Goal: Task Accomplishment & Management: Manage account settings

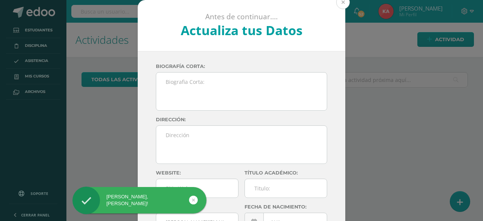
click at [341, 4] on button at bounding box center [343, 2] width 14 height 14
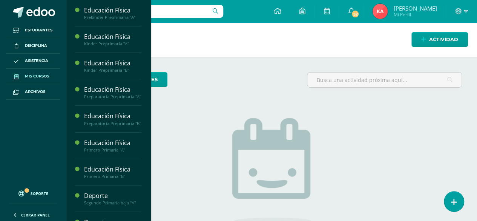
click at [52, 77] on link "Mis cursos" at bounding box center [33, 76] width 54 height 15
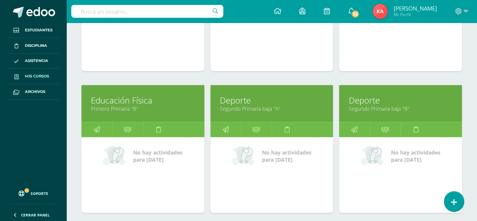
scroll to position [389, 0]
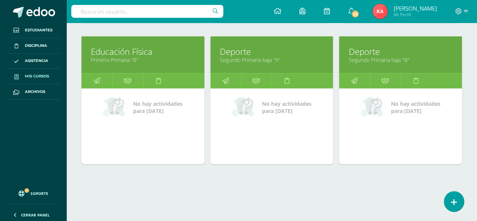
click at [431, 177] on div at bounding box center [271, 192] width 380 height 32
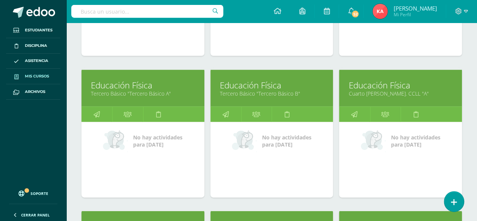
scroll to position [1045, 0]
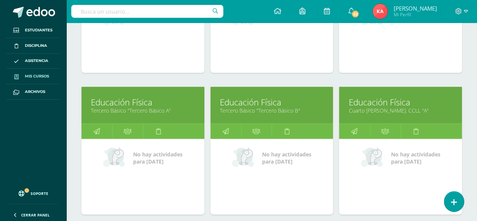
click at [154, 109] on link "Tercero Básico "Tercero Básico A"" at bounding box center [143, 110] width 104 height 7
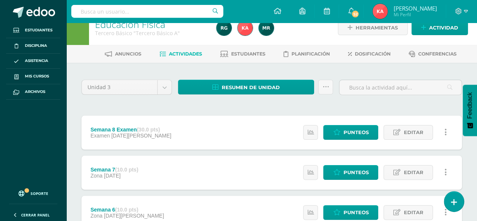
scroll to position [11, 0]
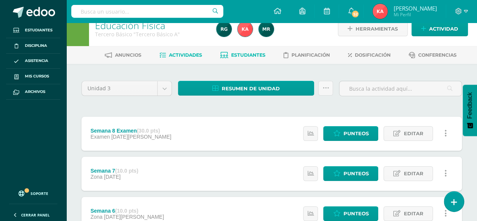
click at [247, 52] on span "Estudiantes" at bounding box center [248, 55] width 34 height 6
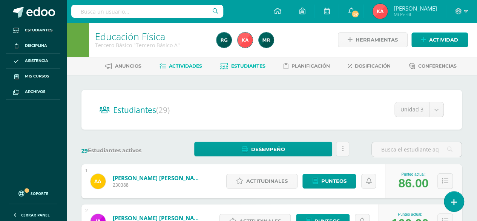
click at [175, 65] on span "Actividades" at bounding box center [185, 66] width 33 height 6
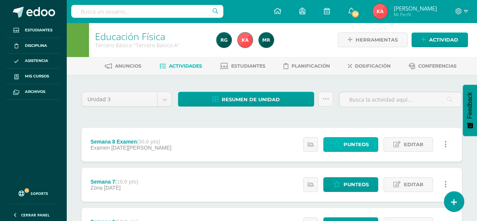
click at [354, 144] on span "Punteos" at bounding box center [355, 144] width 25 height 14
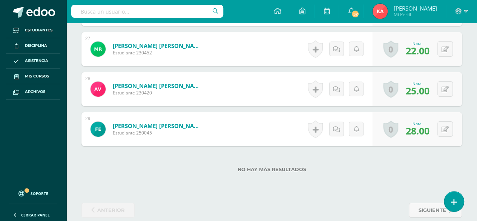
scroll to position [1285, 0]
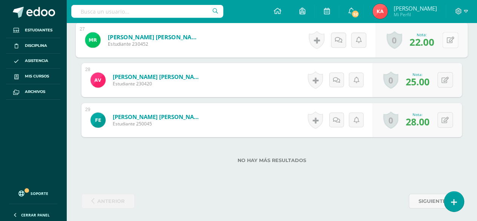
click at [447, 37] on icon at bounding box center [451, 40] width 8 height 6
type input "23"
click at [433, 42] on icon at bounding box center [430, 42] width 7 height 6
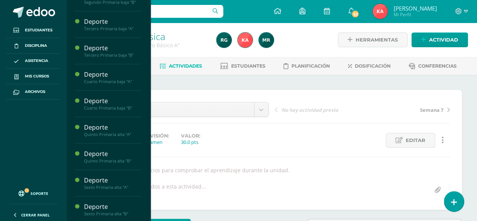
scroll to position [303, 0]
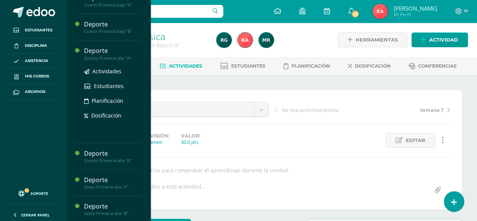
click at [100, 55] on div "Deporte" at bounding box center [112, 50] width 57 height 9
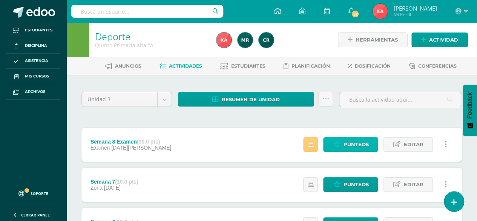
click at [351, 142] on span "Punteos" at bounding box center [355, 144] width 25 height 14
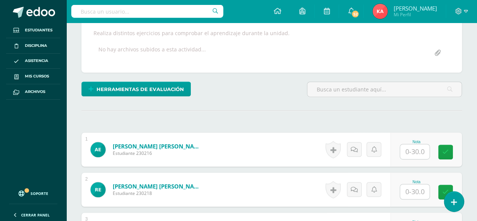
scroll to position [138, 0]
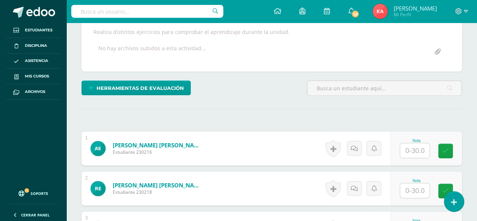
click at [416, 151] on input "text" at bounding box center [414, 150] width 29 height 15
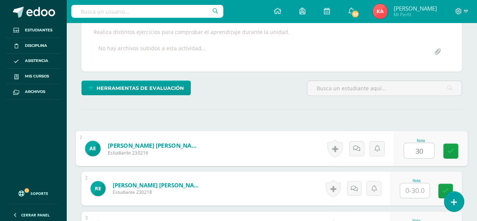
type input "30"
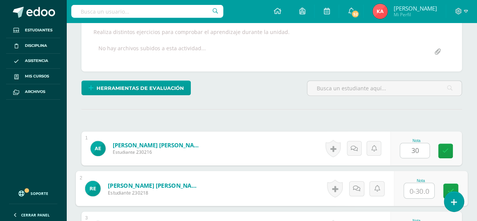
click at [418, 185] on input "text" at bounding box center [419, 190] width 30 height 15
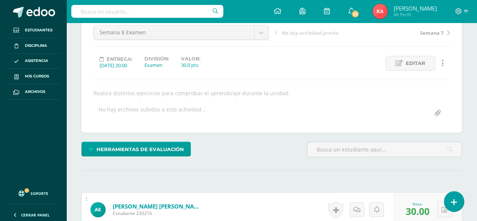
scroll to position [0, 0]
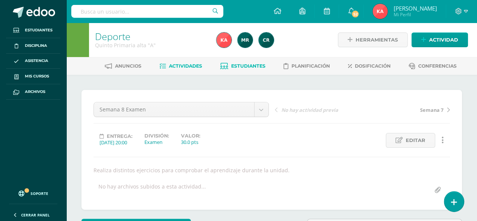
type input "30"
click at [245, 66] on span "Estudiantes" at bounding box center [248, 66] width 34 height 6
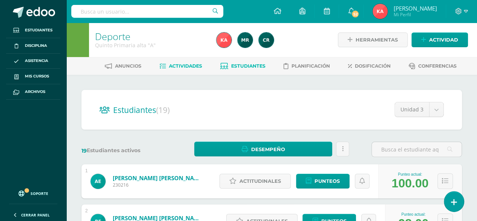
click at [178, 65] on span "Actividades" at bounding box center [185, 66] width 33 height 6
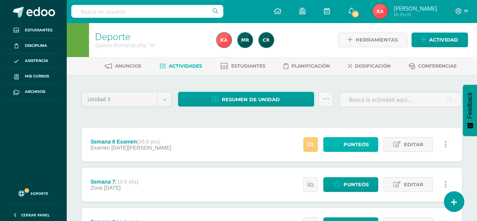
click at [354, 144] on span "Punteos" at bounding box center [355, 144] width 25 height 14
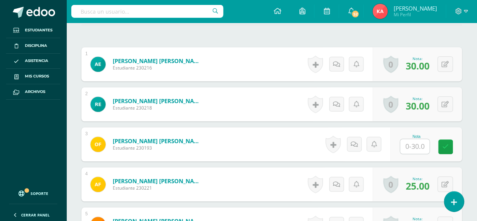
scroll to position [222, 0]
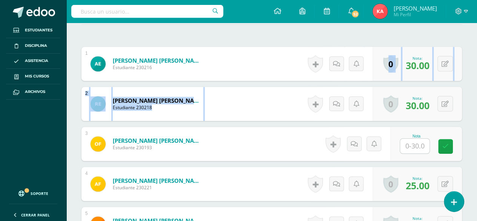
drag, startPoint x: 475, startPoint y: 76, endPoint x: 475, endPoint y: 85, distance: 9.4
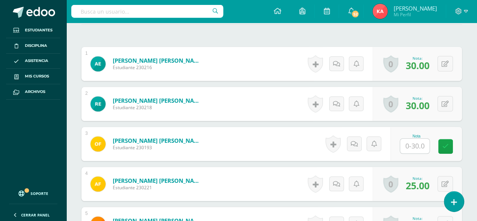
drag, startPoint x: 468, startPoint y: 109, endPoint x: 482, endPoint y: 88, distance: 25.3
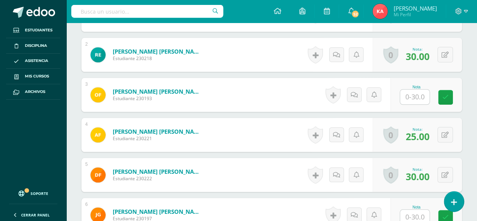
scroll to position [273, 0]
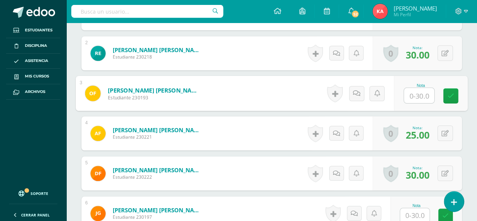
click at [418, 91] on input "text" at bounding box center [419, 95] width 30 height 15
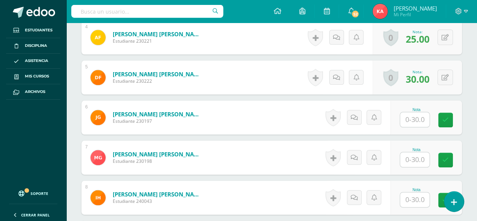
scroll to position [370, 0]
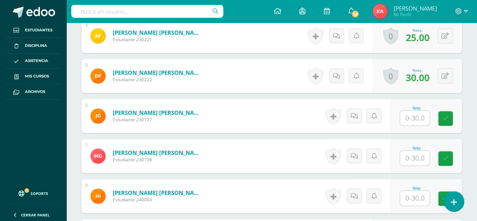
type input "30"
click at [416, 120] on input "text" at bounding box center [414, 117] width 29 height 15
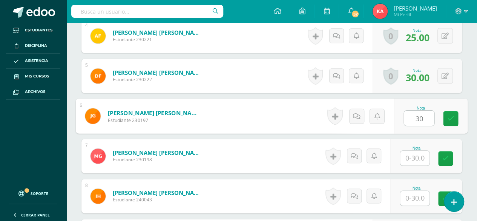
type input "30"
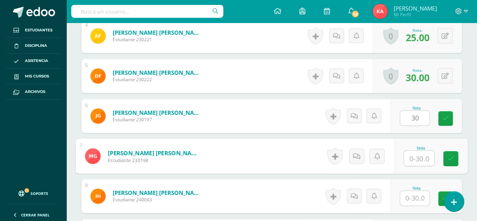
click at [419, 157] on input "text" at bounding box center [419, 157] width 30 height 15
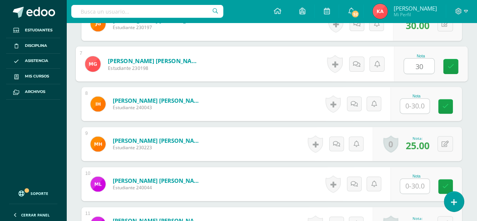
scroll to position [463, 0]
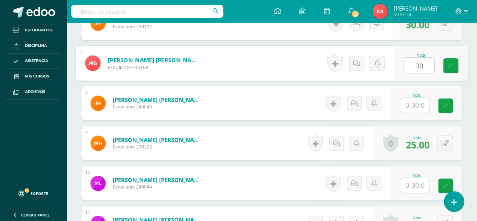
type input "30"
click at [422, 102] on input "text" at bounding box center [414, 105] width 29 height 15
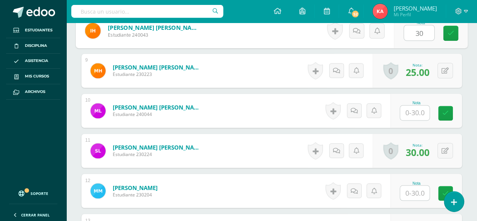
scroll to position [536, 0]
type input "30"
click at [419, 110] on input "text" at bounding box center [414, 112] width 29 height 15
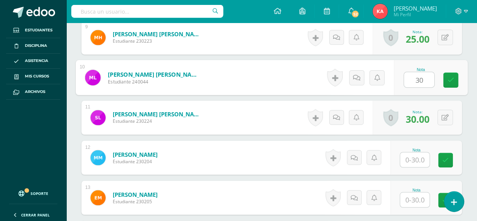
scroll to position [586, 0]
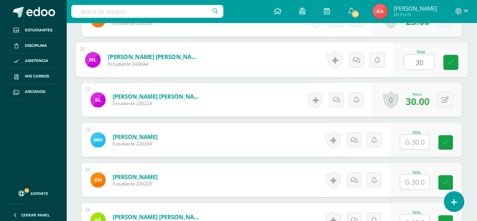
type input "30"
click at [417, 139] on input "text" at bounding box center [414, 141] width 29 height 15
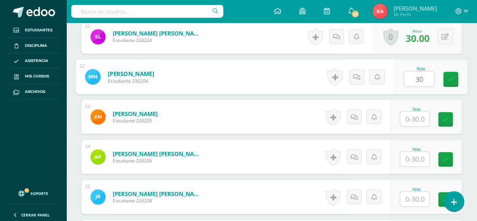
scroll to position [651, 0]
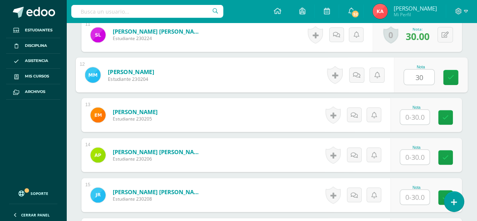
type input "30"
click at [415, 113] on input "text" at bounding box center [414, 116] width 29 height 15
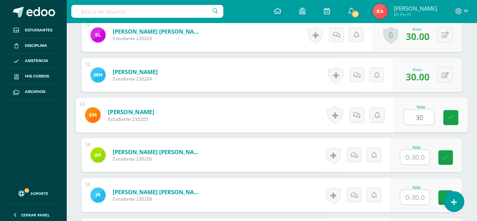
type input "30"
click at [416, 158] on input "text" at bounding box center [414, 156] width 29 height 15
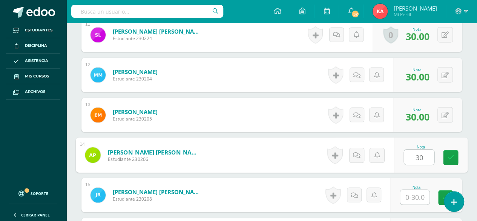
type input "30"
click at [413, 194] on input "text" at bounding box center [414, 196] width 29 height 15
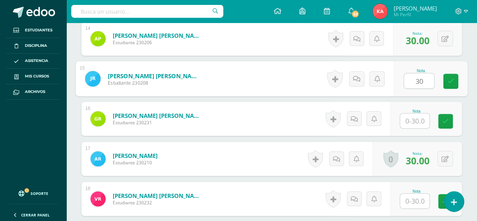
scroll to position [768, 0]
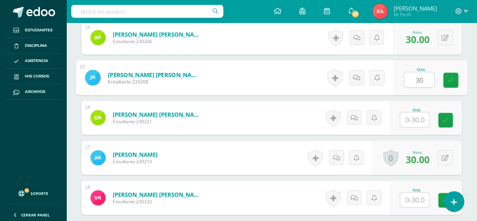
type input "30"
click at [417, 117] on input "text" at bounding box center [414, 119] width 29 height 15
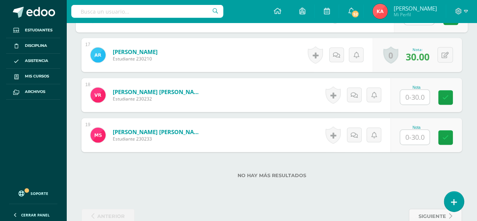
scroll to position [886, 0]
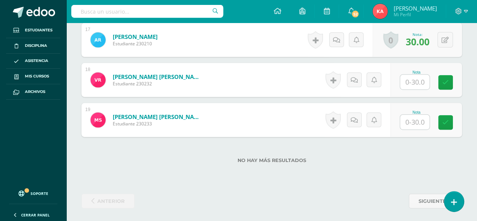
type input "30"
click at [418, 78] on input "text" at bounding box center [414, 82] width 29 height 15
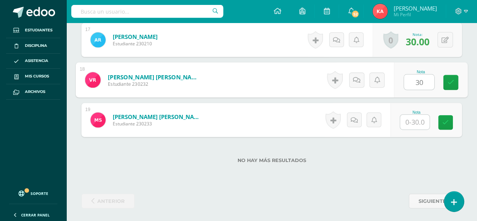
type input "30"
click at [411, 123] on input "text" at bounding box center [414, 122] width 29 height 15
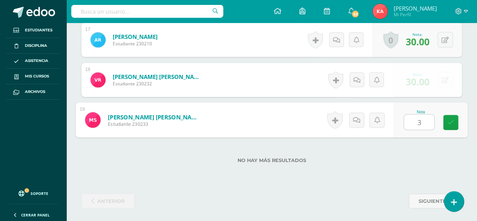
type input "30"
click at [451, 115] on link at bounding box center [450, 122] width 15 height 15
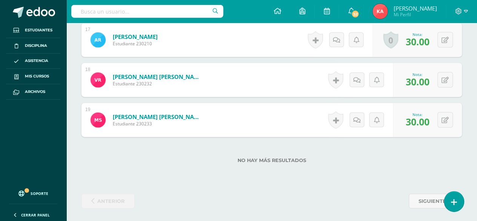
click at [433, 153] on div "No hay más resultados" at bounding box center [271, 154] width 380 height 35
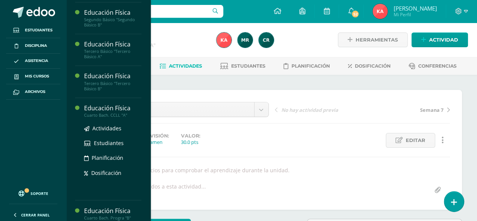
scroll to position [543, 0]
click at [97, 117] on link "Educación Física Cuarto Bach. CCLL "A"" at bounding box center [112, 110] width 57 height 14
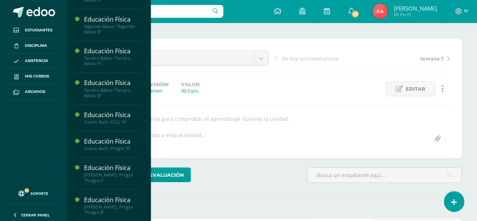
scroll to position [127, 0]
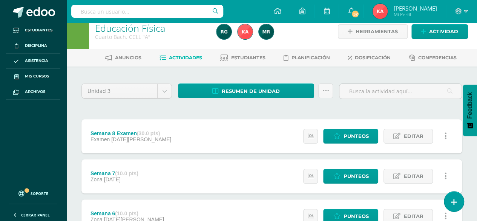
scroll to position [8, 0]
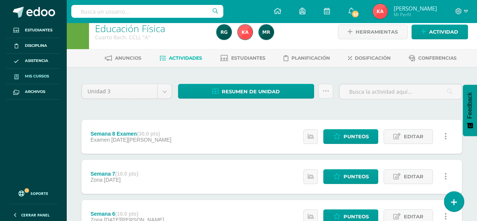
click at [41, 78] on span "Mis cursos" at bounding box center [37, 76] width 24 height 6
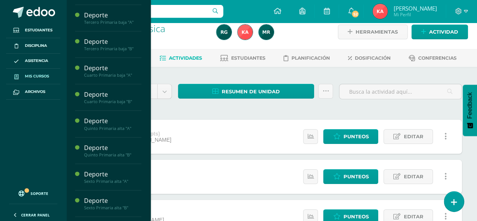
scroll to position [239, 0]
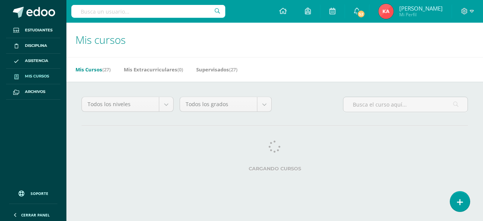
click at [42, 72] on link "Mis cursos" at bounding box center [33, 76] width 54 height 15
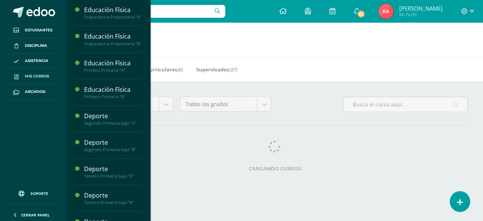
scroll to position [82, 0]
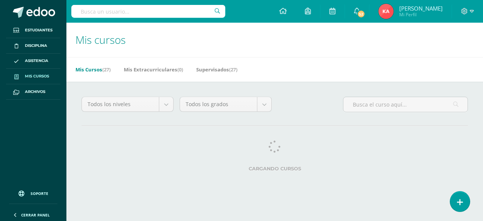
click at [38, 74] on span "Mis cursos" at bounding box center [37, 76] width 24 height 6
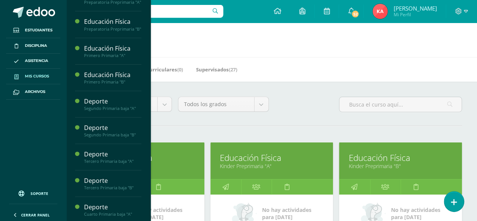
scroll to position [96, 0]
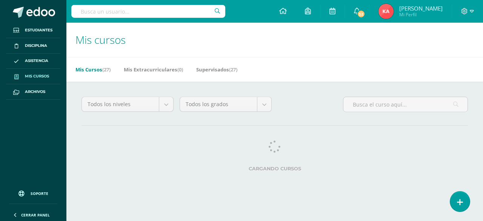
click at [43, 75] on span "Mis cursos" at bounding box center [37, 76] width 24 height 6
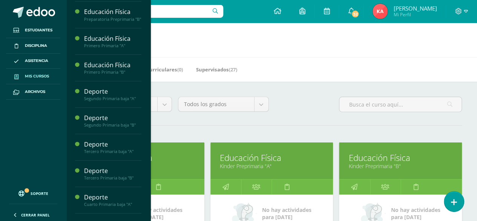
scroll to position [106, 0]
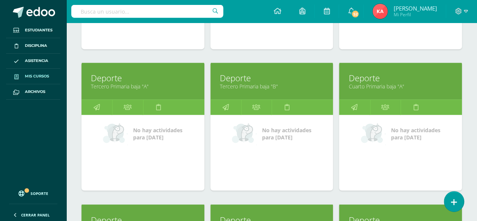
scroll to position [502, 0]
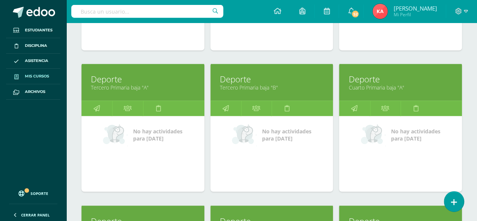
click at [124, 85] on link "Tercero Primaria baja "A"" at bounding box center [143, 87] width 104 height 7
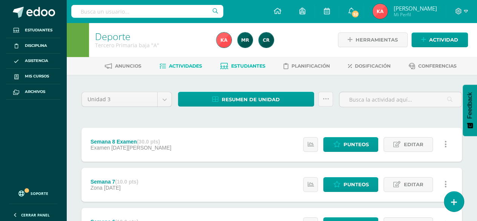
click at [245, 65] on span "Estudiantes" at bounding box center [248, 66] width 34 height 6
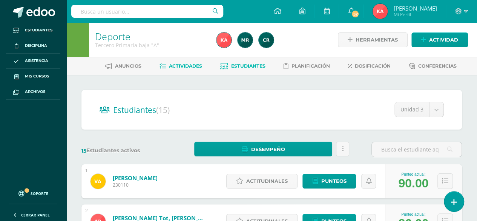
click at [190, 67] on span "Actividades" at bounding box center [185, 66] width 33 height 6
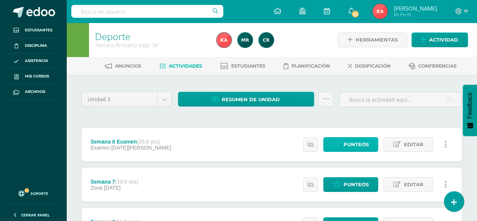
click at [356, 146] on span "Punteos" at bounding box center [355, 144] width 25 height 14
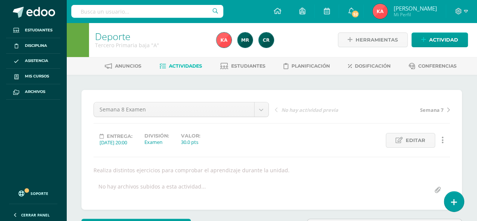
click at [181, 64] on span "Actividades" at bounding box center [185, 66] width 33 height 6
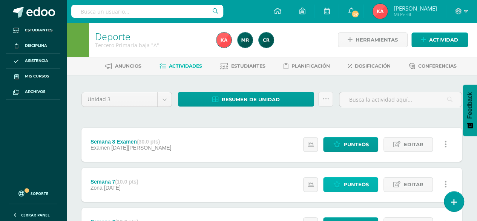
click at [356, 185] on span "Punteos" at bounding box center [355, 184] width 25 height 14
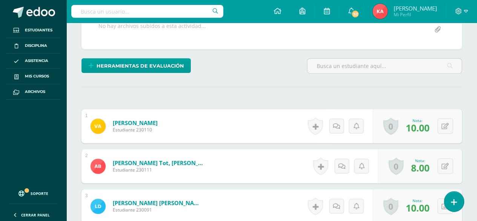
scroll to position [161, 0]
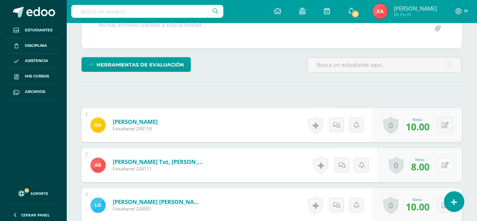
click at [445, 164] on icon at bounding box center [445, 165] width 7 height 6
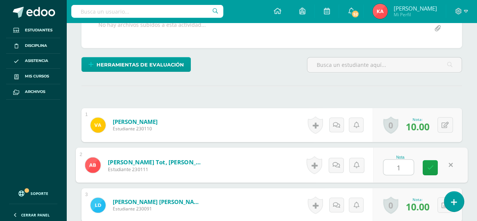
type input "10"
click at [432, 167] on icon at bounding box center [430, 167] width 7 height 6
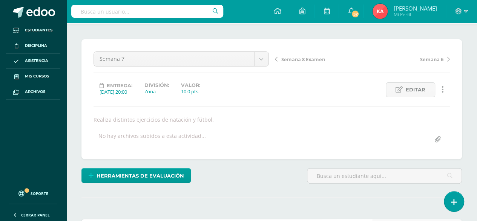
scroll to position [0, 0]
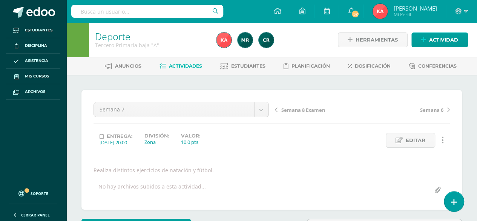
click at [177, 65] on span "Actividades" at bounding box center [185, 66] width 33 height 6
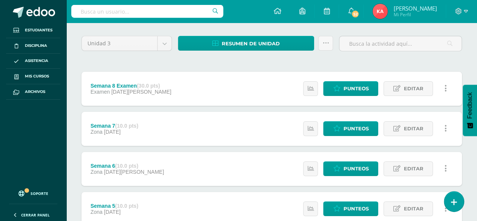
scroll to position [61, 0]
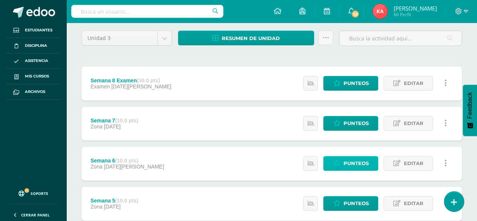
click at [349, 163] on span "Punteos" at bounding box center [355, 163] width 25 height 14
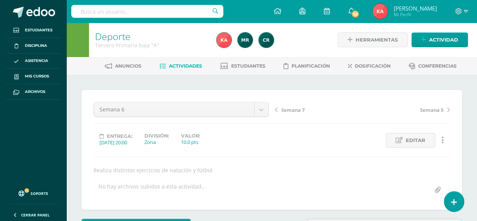
click at [180, 68] on span "Actividades" at bounding box center [185, 66] width 33 height 6
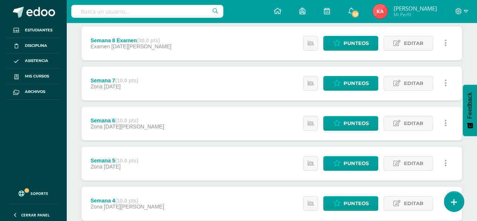
scroll to position [103, 0]
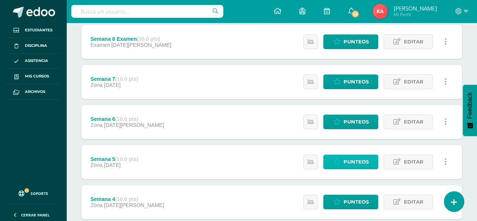
click at [351, 163] on span "Punteos" at bounding box center [355, 162] width 25 height 14
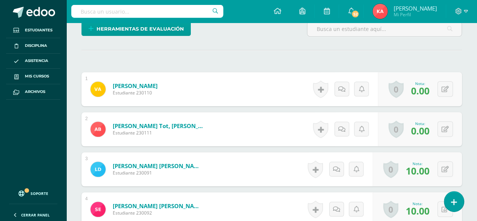
scroll to position [198, 0]
click at [448, 88] on icon at bounding box center [445, 89] width 7 height 6
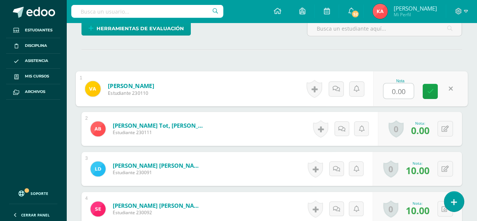
scroll to position [198, 0]
type input "8"
click at [430, 87] on icon at bounding box center [430, 90] width 7 height 6
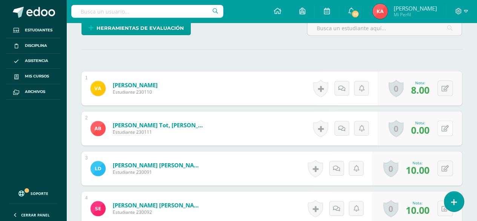
click at [446, 128] on icon at bounding box center [445, 128] width 7 height 6
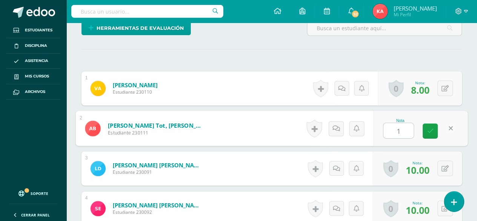
type input "10"
click at [428, 127] on icon at bounding box center [430, 130] width 7 height 6
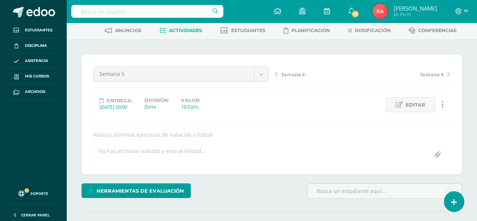
scroll to position [0, 0]
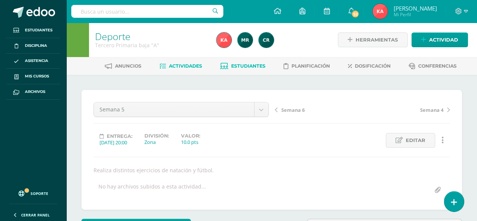
click at [248, 69] on span "Estudiantes" at bounding box center [248, 66] width 34 height 6
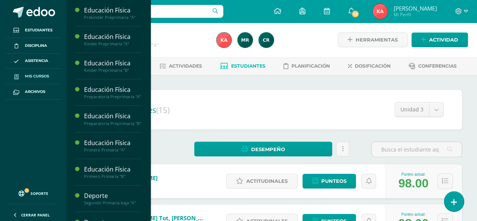
click at [48, 72] on link "Mis cursos" at bounding box center [33, 76] width 54 height 15
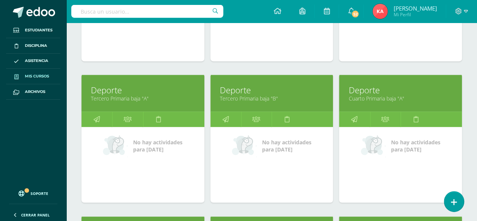
scroll to position [515, 0]
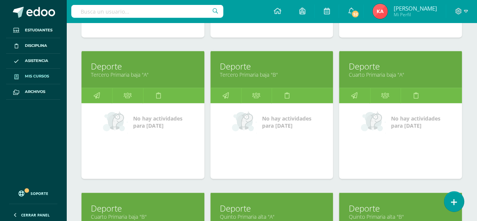
click at [266, 74] on link "Tercero Primaria baja "B"" at bounding box center [272, 74] width 104 height 7
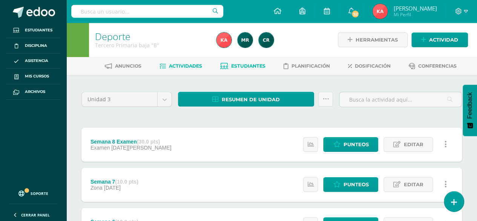
click at [243, 67] on span "Estudiantes" at bounding box center [248, 66] width 34 height 6
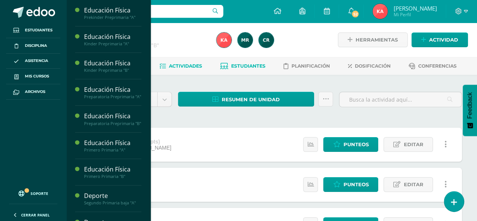
click at [241, 65] on span "Estudiantes" at bounding box center [248, 66] width 34 height 6
